Goal: Task Accomplishment & Management: Use online tool/utility

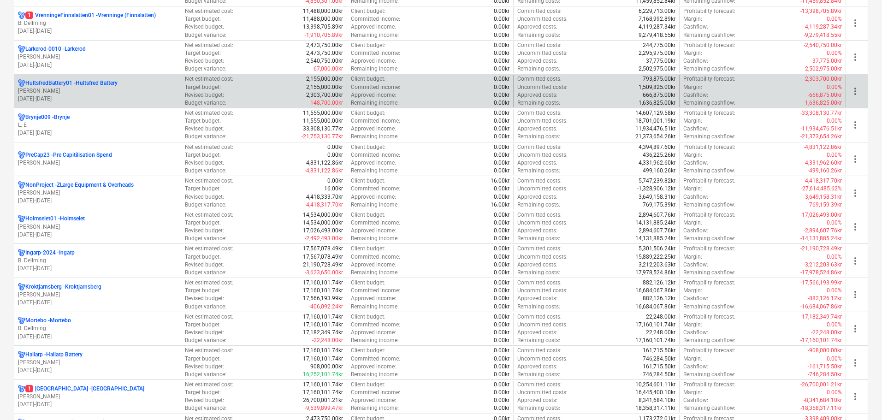
scroll to position [507, 0]
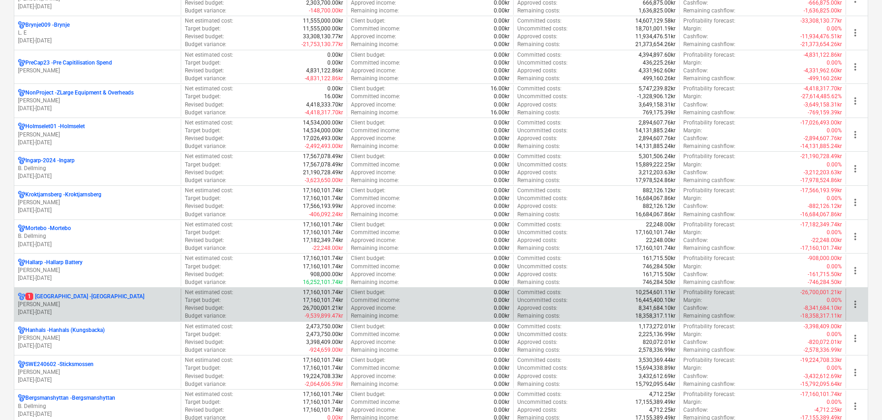
click at [71, 306] on p "[PERSON_NAME]" at bounding box center [97, 305] width 159 height 8
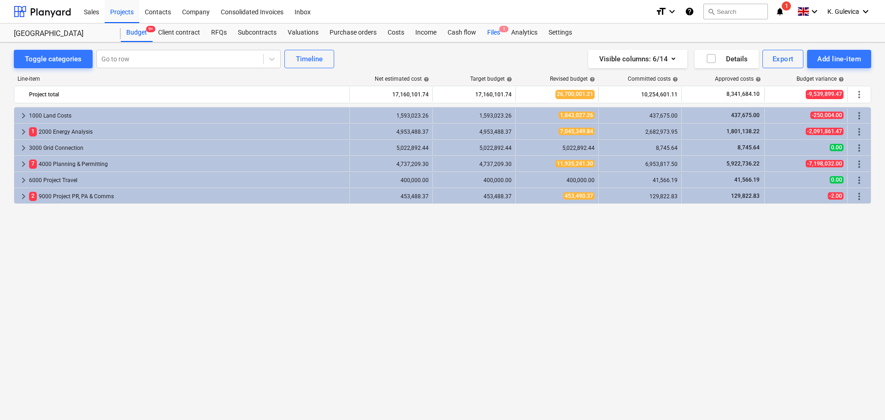
click at [487, 34] on div "Files 1" at bounding box center [494, 33] width 24 height 18
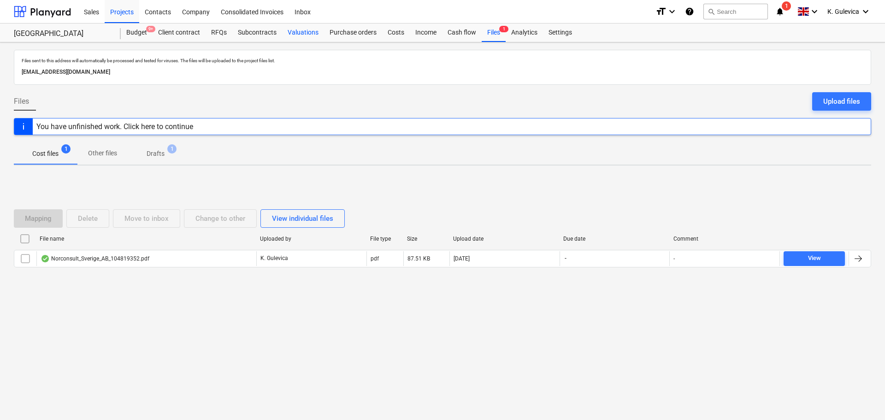
click at [302, 32] on div "Valuations" at bounding box center [303, 33] width 42 height 18
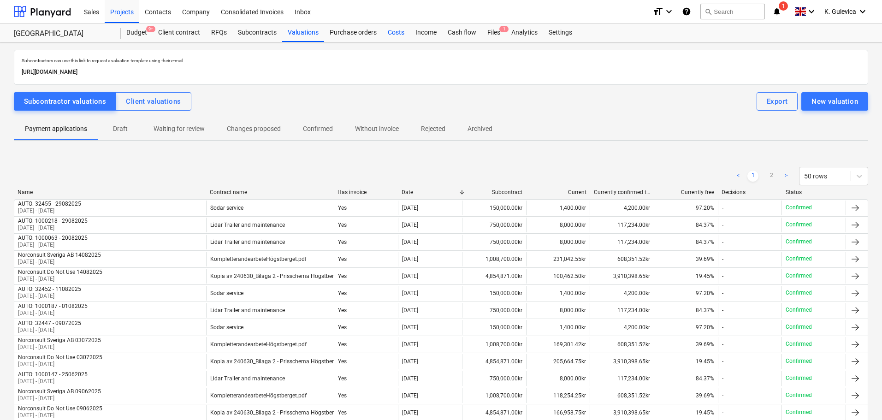
click at [396, 33] on div "Costs" at bounding box center [396, 33] width 28 height 18
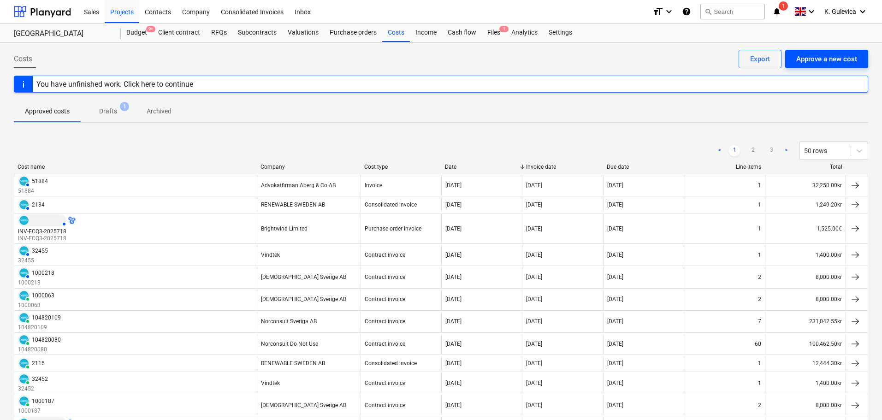
click at [799, 55] on div "Approve a new cost" at bounding box center [826, 59] width 61 height 12
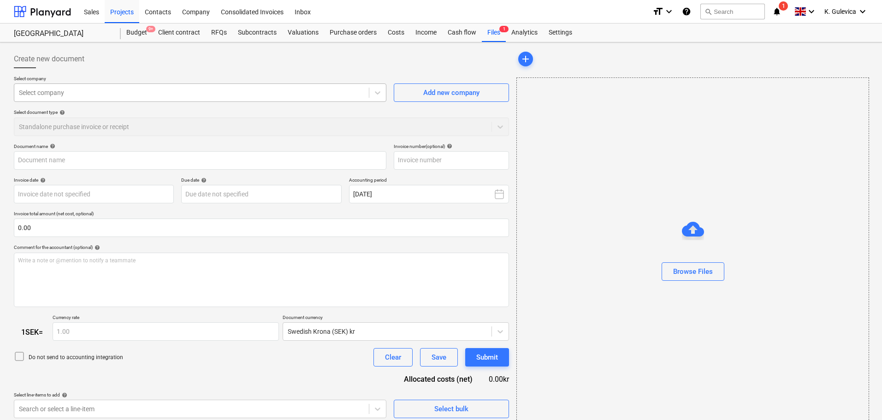
click at [231, 92] on div at bounding box center [191, 92] width 345 height 9
type input "Norconsult_Sverige_AB_104821277.pdf"
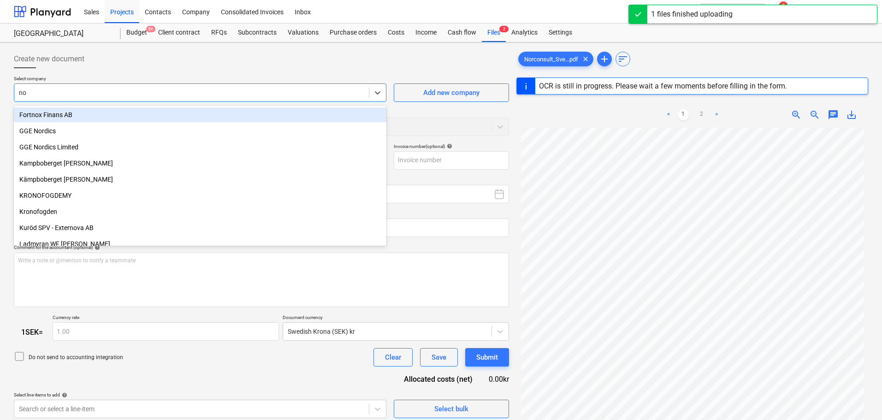
type input "nor"
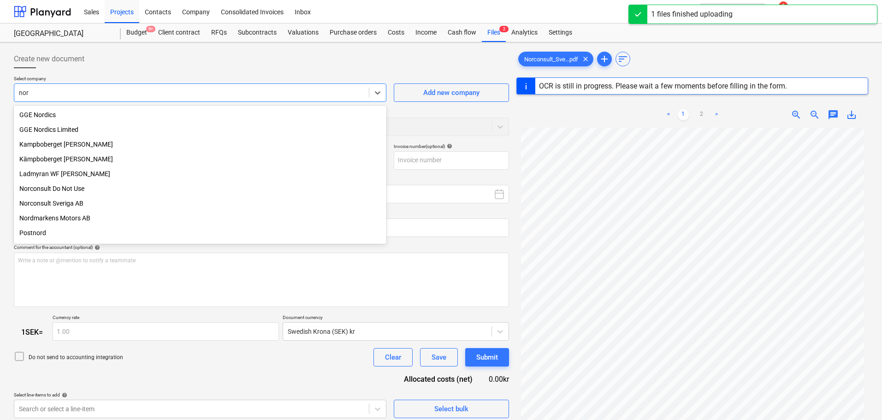
click at [67, 204] on div "Norconsult Sveriga AB" at bounding box center [200, 203] width 373 height 15
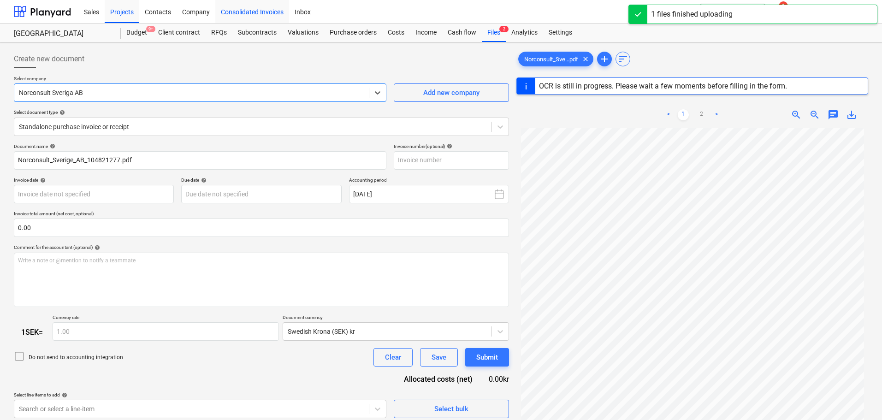
type input "104821277"
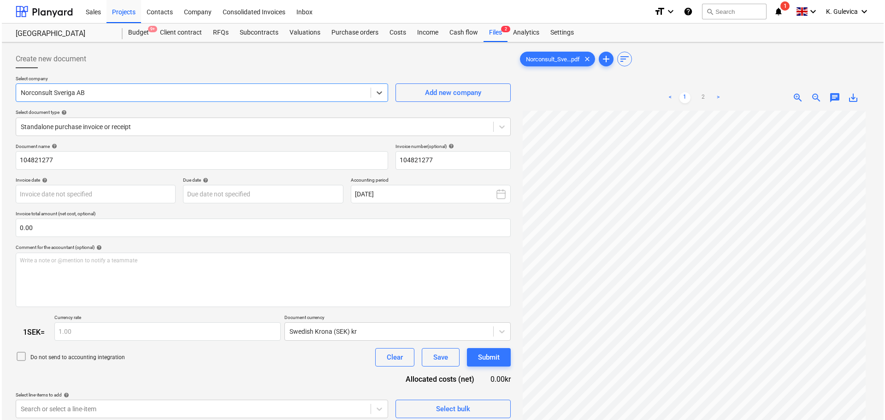
scroll to position [93, 0]
drag, startPoint x: 832, startPoint y: 96, endPoint x: 830, endPoint y: 107, distance: 11.3
click at [832, 96] on span "chat" at bounding box center [833, 97] width 11 height 11
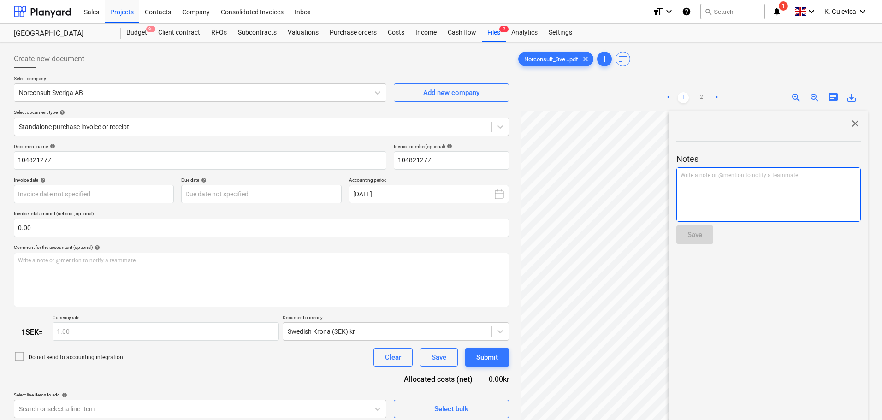
click at [756, 182] on div "Write a note or @mention to notify a teammate [PERSON_NAME]" at bounding box center [768, 194] width 184 height 54
click at [735, 178] on p "﻿ @ [PERSON_NAME] ﻿ ﻿" at bounding box center [769, 176] width 176 height 9
click at [687, 237] on button "Save" at bounding box center [694, 234] width 37 height 18
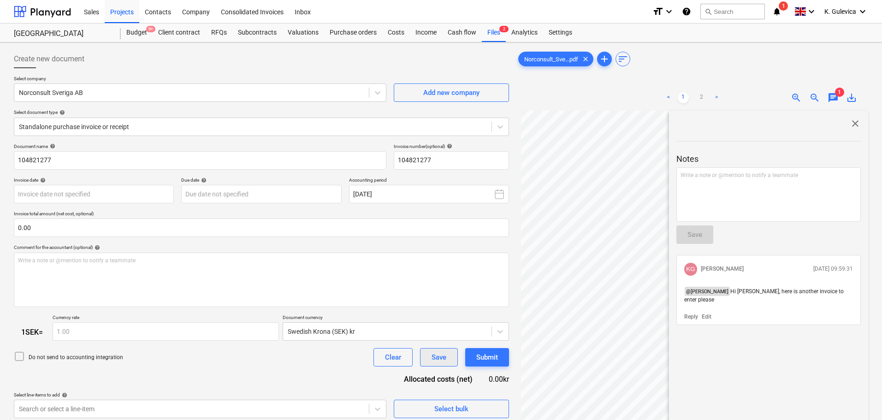
click at [432, 359] on div "Save" at bounding box center [439, 357] width 15 height 12
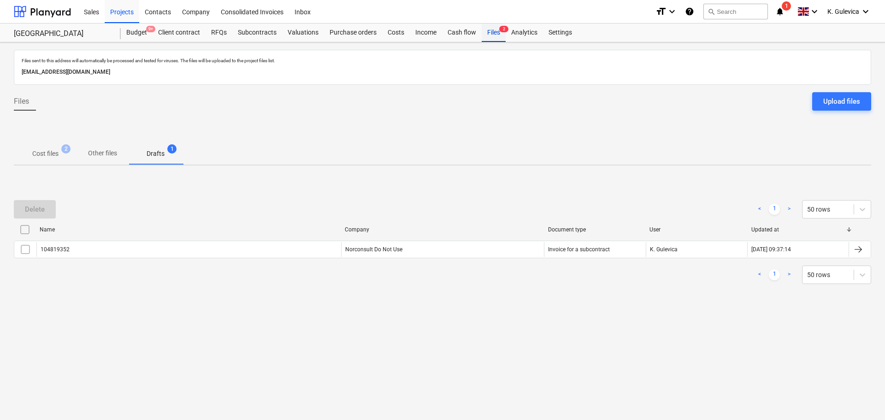
click at [497, 33] on div "Files 2" at bounding box center [494, 33] width 24 height 18
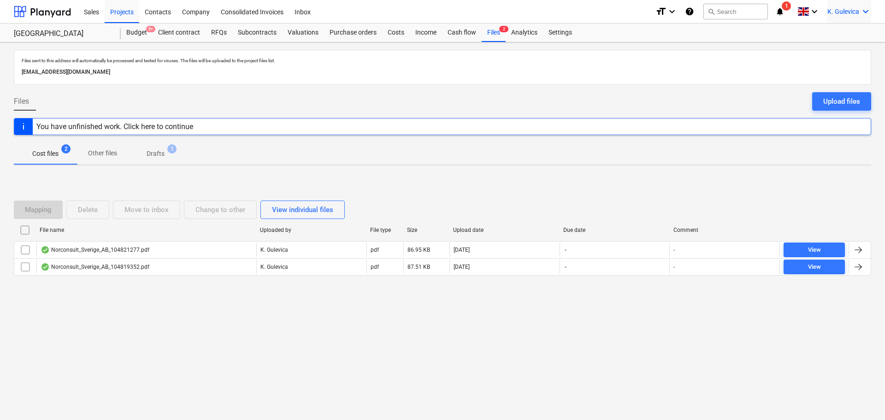
click at [853, 8] on span "K. Gulevica" at bounding box center [844, 11] width 32 height 7
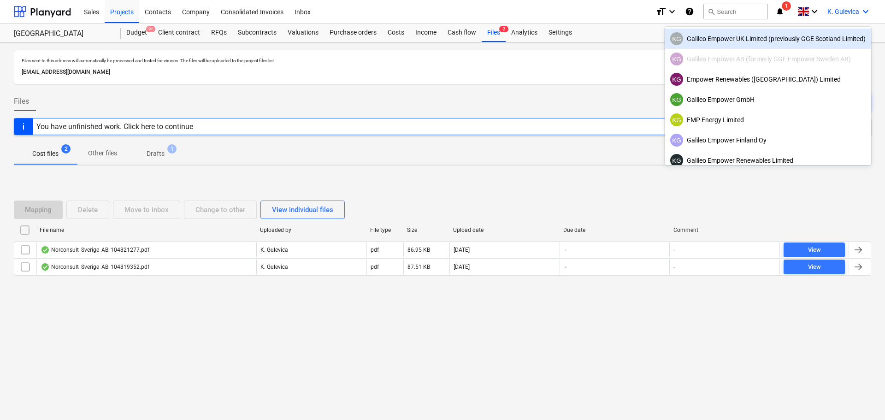
drag, startPoint x: 758, startPoint y: 39, endPoint x: 751, endPoint y: 41, distance: 7.2
click at [758, 38] on div "KG Galileo Empower UK Limited (previously GGE Scotland Limited)" at bounding box center [767, 38] width 195 height 13
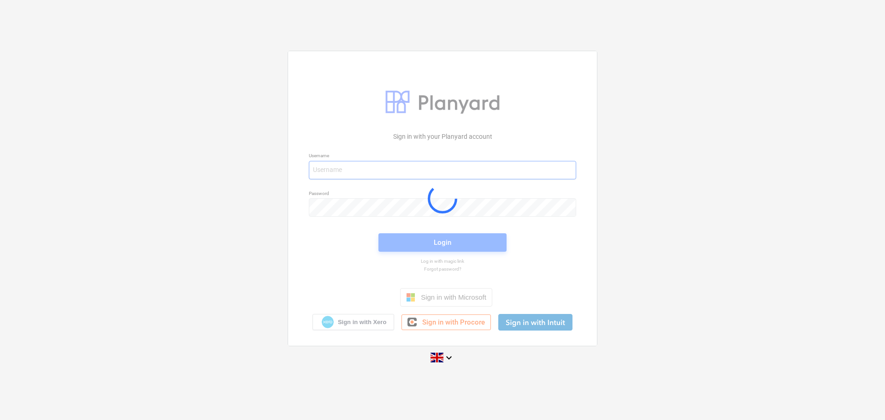
type input "[EMAIL_ADDRESS][DOMAIN_NAME]"
